Goal: Transaction & Acquisition: Purchase product/service

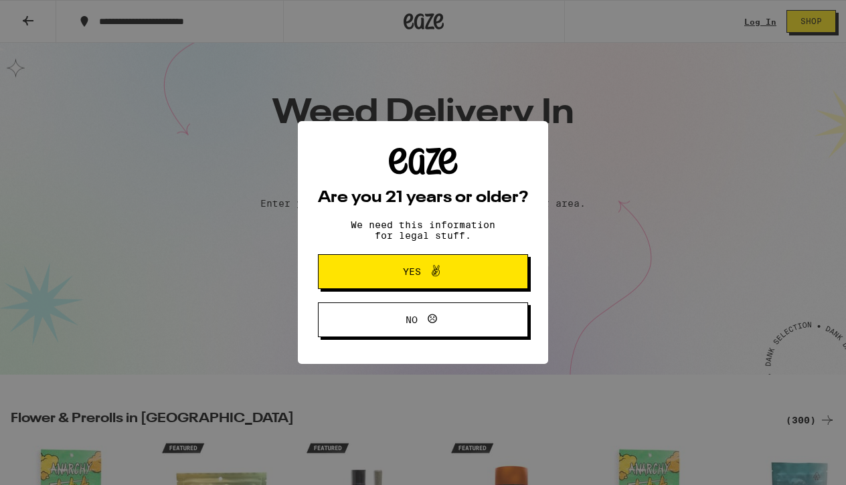
scroll to position [22, 0]
click at [345, 254] on div "Are you 21 years or older? We need this information for legal stuff. Yes No" at bounding box center [423, 242] width 210 height 189
click at [349, 266] on button "Yes" at bounding box center [423, 271] width 210 height 35
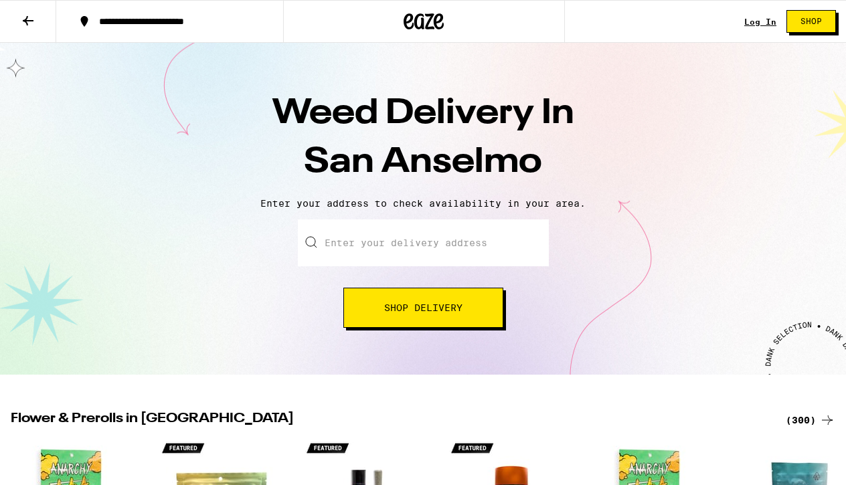
click at [382, 250] on input "Enter your delivery address" at bounding box center [423, 242] width 251 height 47
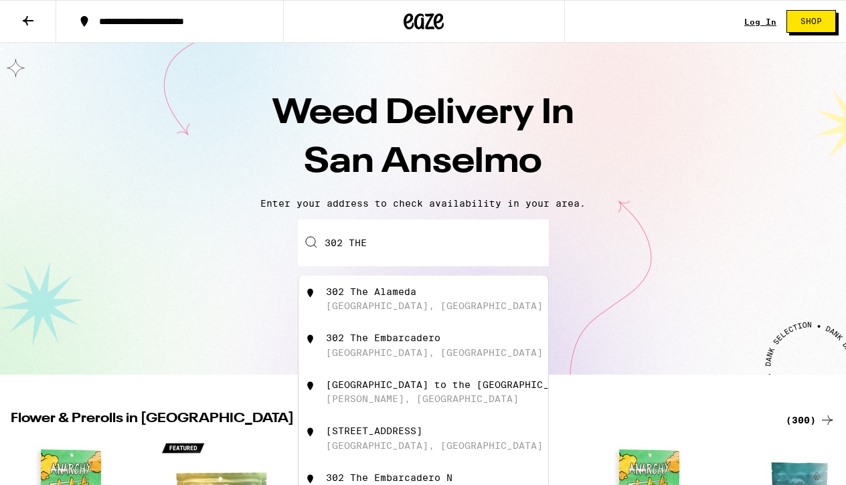
click at [375, 298] on div "[STREET_ADDRESS]" at bounding box center [445, 298] width 239 height 25
type input "[STREET_ADDRESS]"
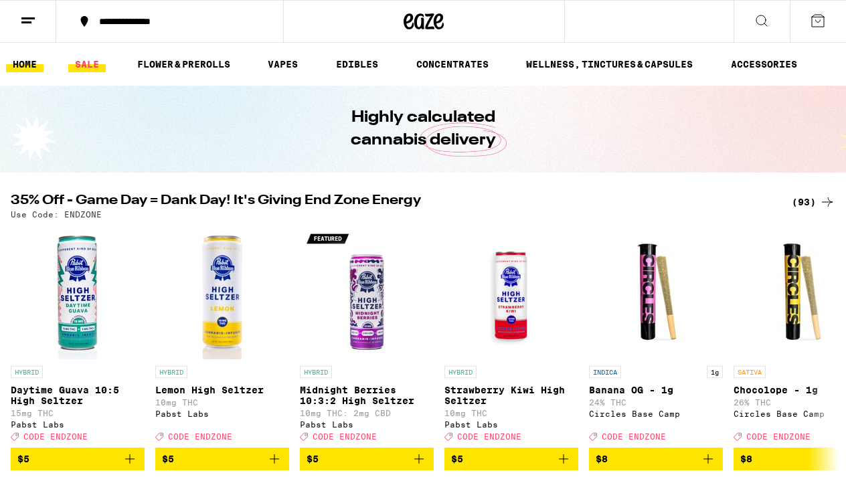
click at [86, 60] on link "SALE" at bounding box center [86, 64] width 37 height 16
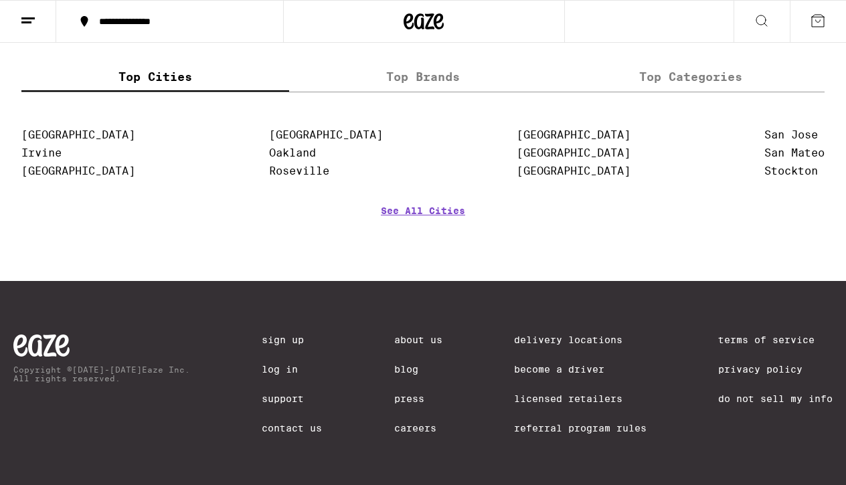
scroll to position [732, 0]
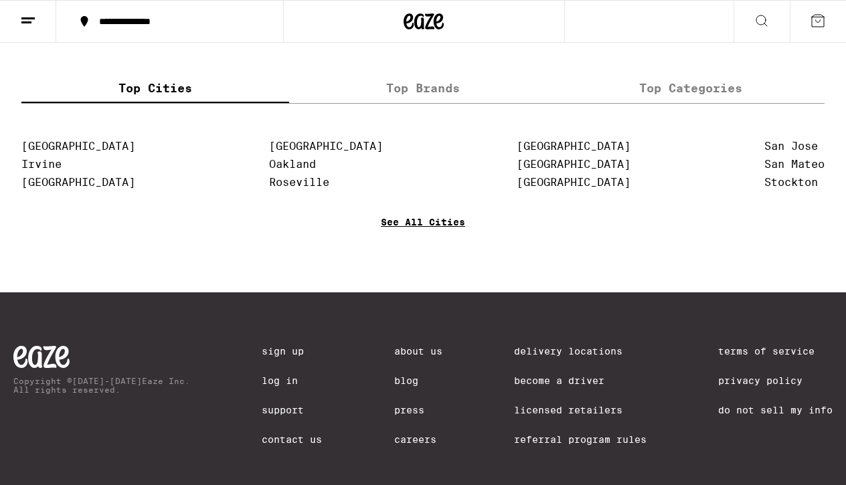
click at [418, 246] on link "See All Cities" at bounding box center [423, 242] width 84 height 50
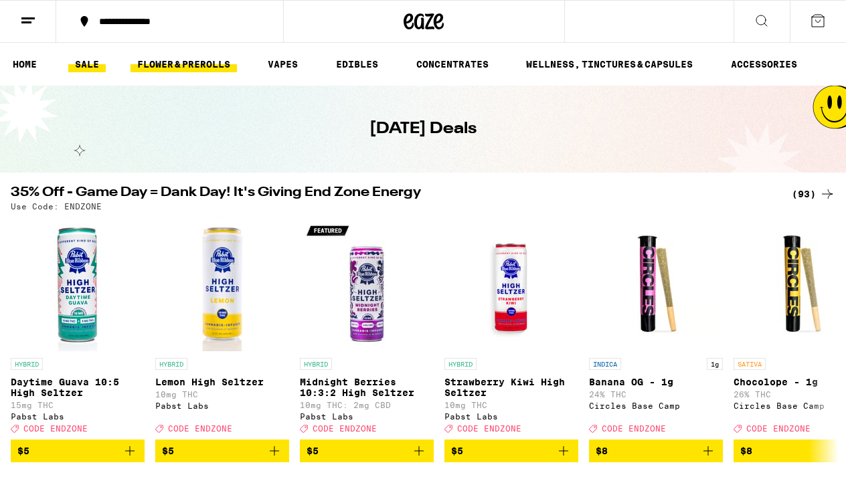
click at [183, 63] on link "FLOWER & PREROLLS" at bounding box center [183, 64] width 106 height 16
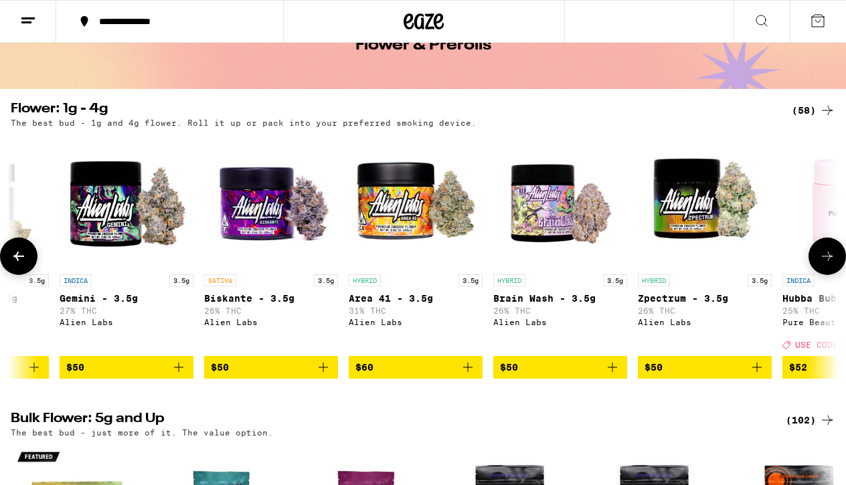
scroll to position [0, 6021]
click at [238, 311] on p "26% THC" at bounding box center [270, 310] width 134 height 9
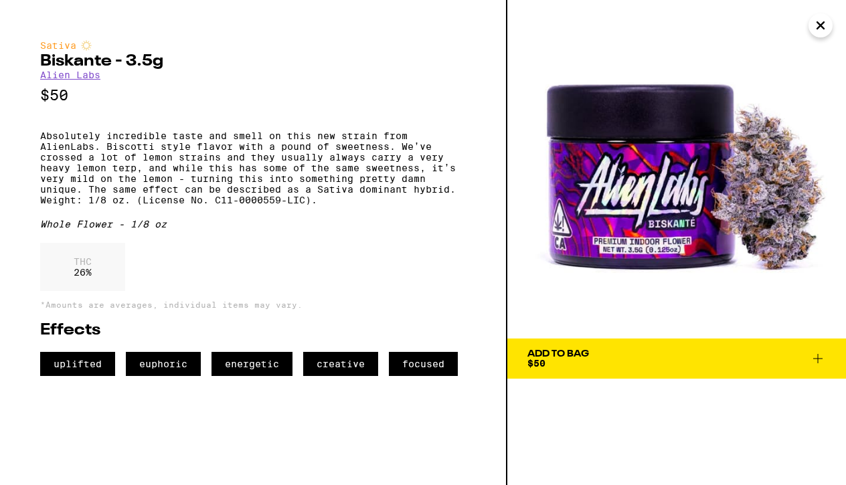
click at [261, 74] on div "Sativa Biskante - 3.5g Alien Labs $50 Absolutely incredible taste and smell on …" at bounding box center [252, 208] width 425 height 336
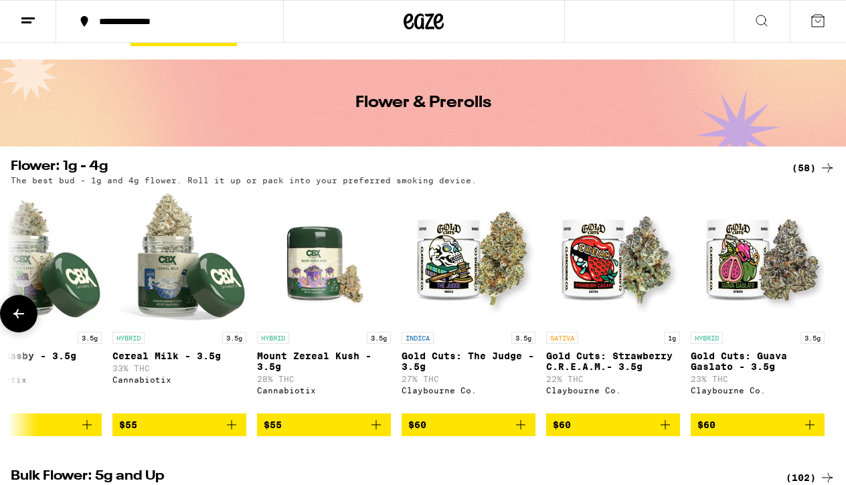
scroll to position [0, 7557]
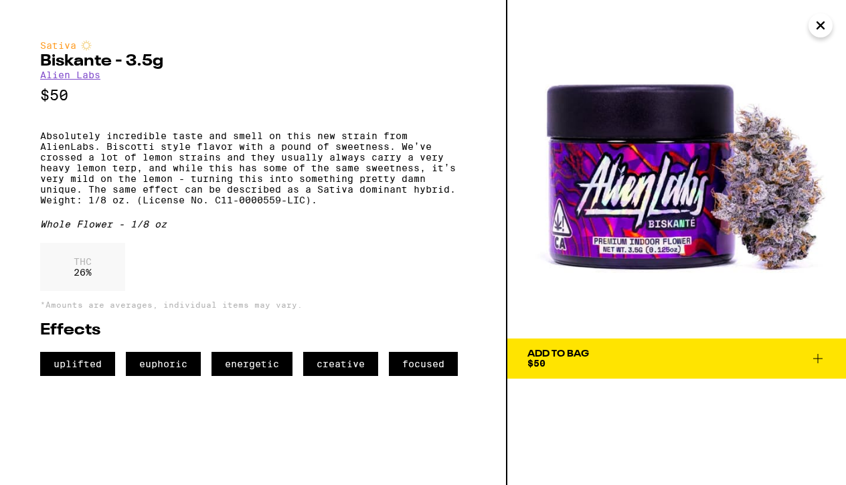
scroll to position [84, 0]
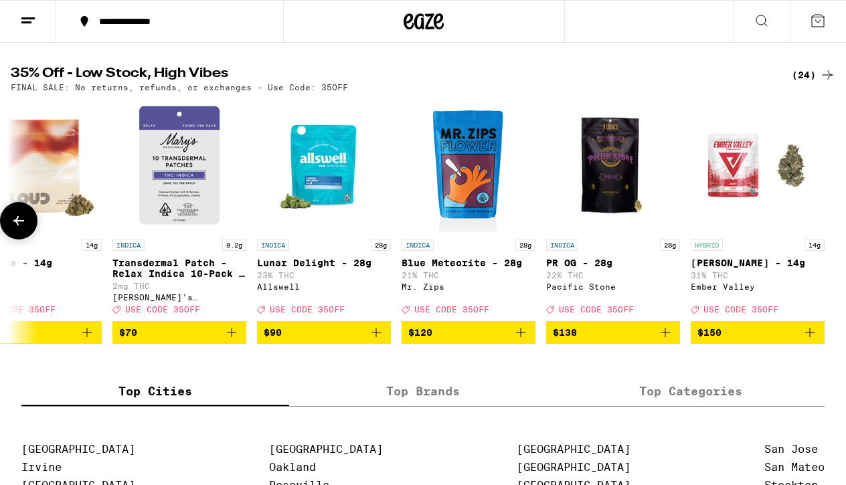
scroll to position [0, 2644]
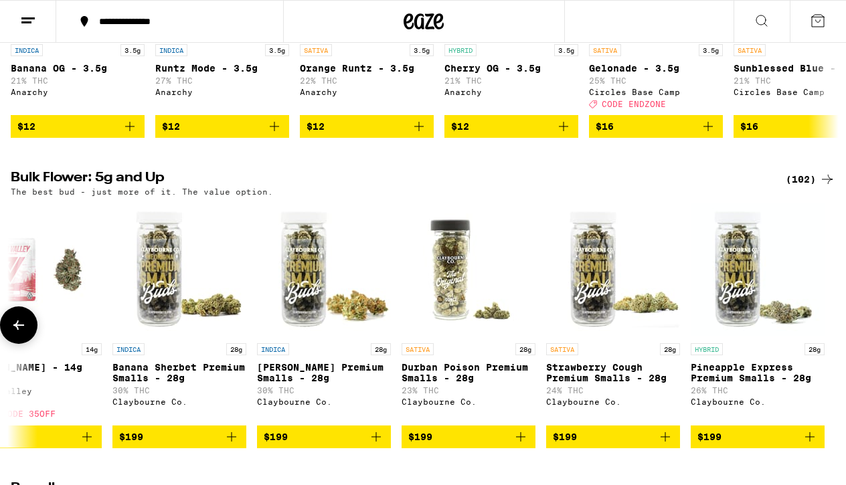
scroll to position [0, 13915]
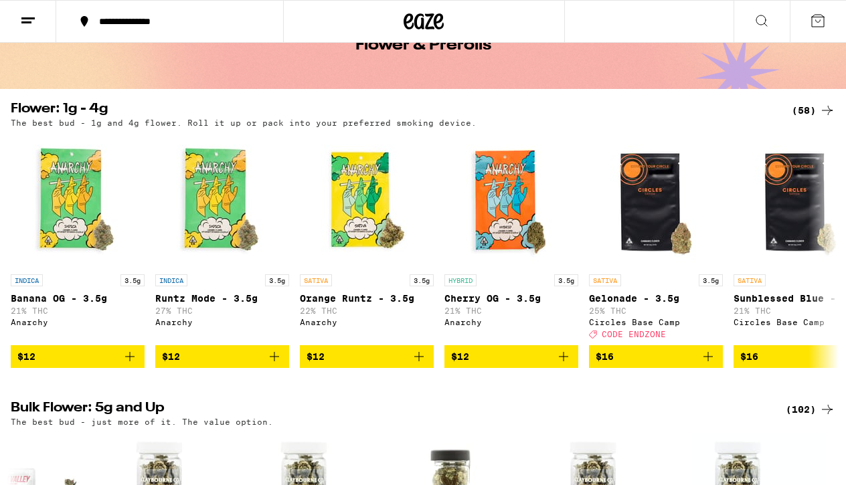
scroll to position [314, 0]
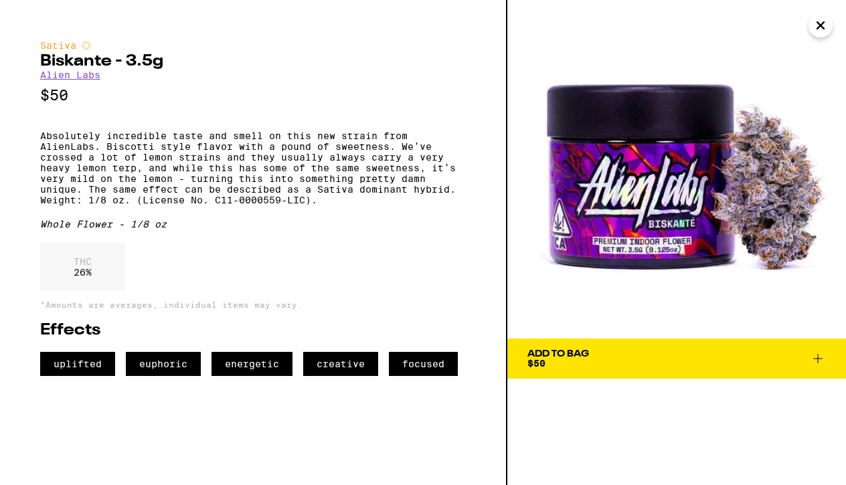
scroll to position [84, 0]
click at [825, 23] on icon "Close" at bounding box center [820, 25] width 16 height 20
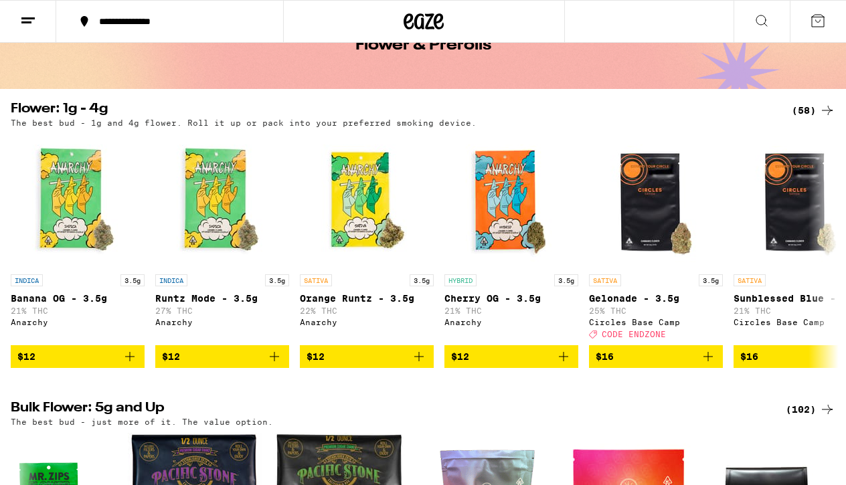
scroll to position [314, 0]
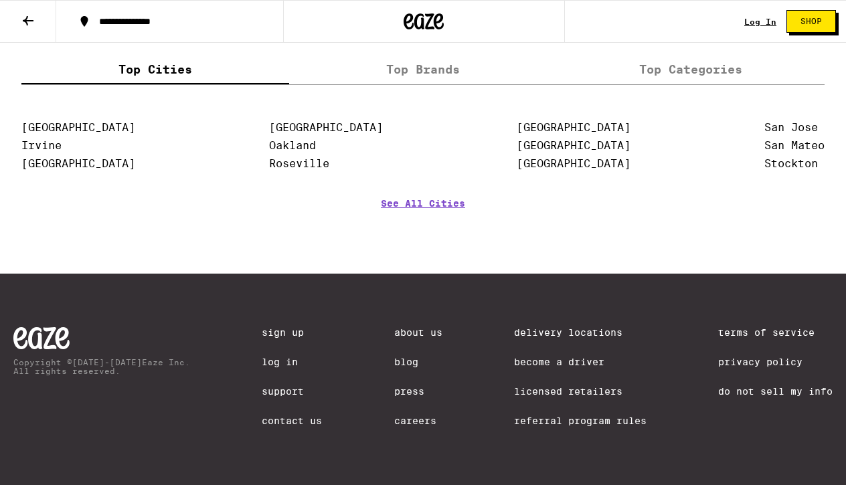
scroll to position [3079, 0]
click at [405, 329] on link "About Us" at bounding box center [418, 332] width 48 height 11
